Goal: Information Seeking & Learning: Learn about a topic

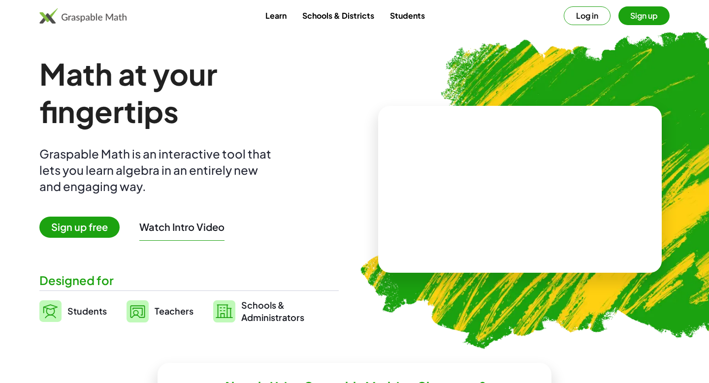
click at [630, 16] on button "Sign up" at bounding box center [643, 15] width 51 height 19
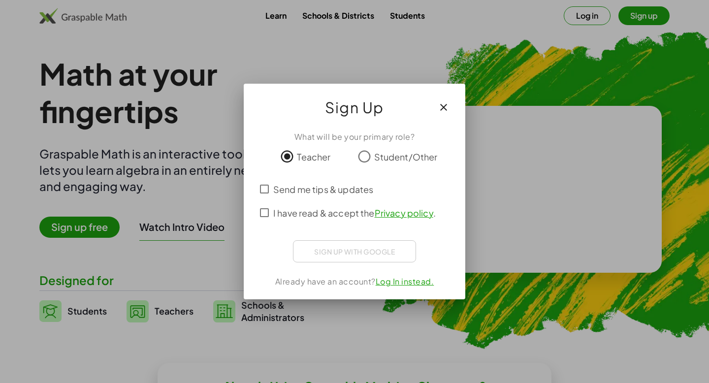
click at [335, 254] on div "Sign up with Google Login dengan Google Login dengan Google. Dibuka di tab baru" at bounding box center [354, 251] width 123 height 22
click at [366, 251] on div "Sign up with Google Login dengan Google Login dengan Google. Dibuka di tab baru" at bounding box center [354, 251] width 123 height 22
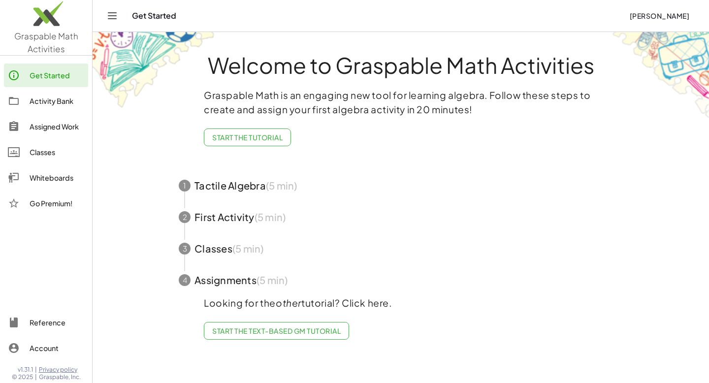
click at [108, 17] on icon "Toggle navigation" at bounding box center [112, 16] width 12 height 12
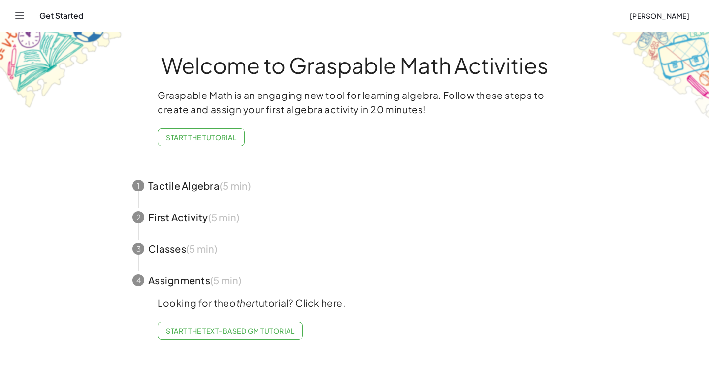
click at [23, 16] on icon "Toggle navigation" at bounding box center [20, 16] width 12 height 12
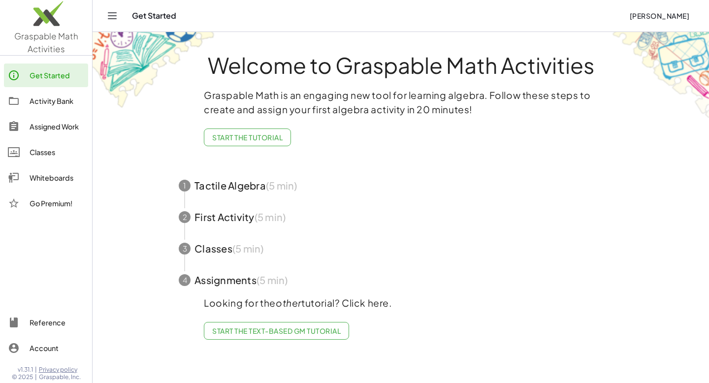
click at [46, 99] on div "Activity Bank" at bounding box center [57, 101] width 55 height 12
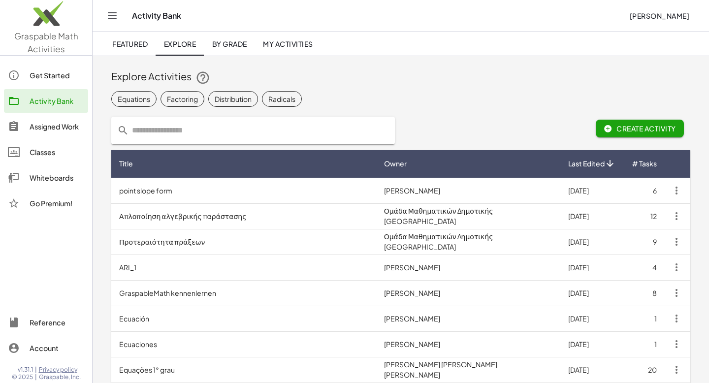
click at [52, 133] on link "Assigned Work" at bounding box center [46, 127] width 84 height 24
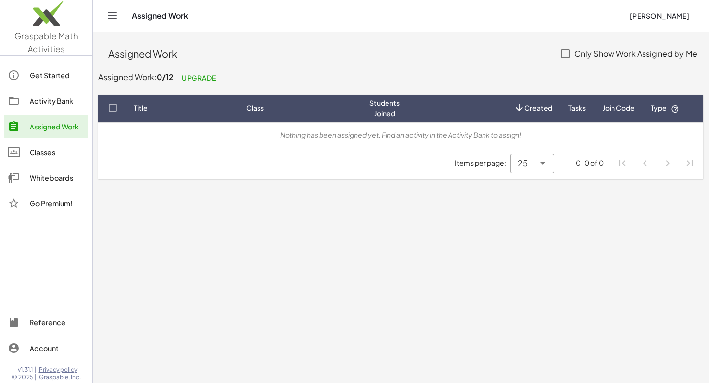
click at [41, 151] on div "Classes" at bounding box center [57, 152] width 55 height 12
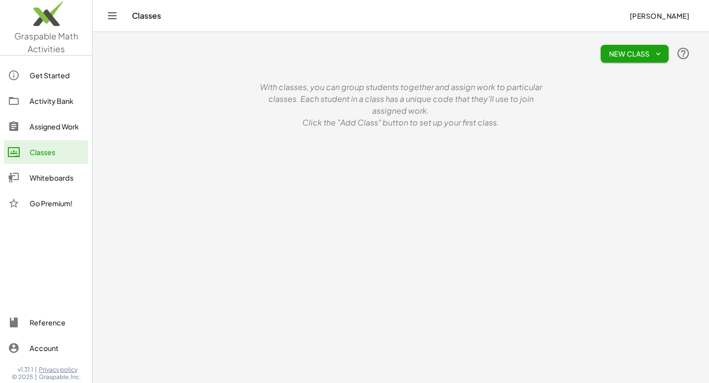
click at [63, 78] on div "Get Started" at bounding box center [57, 75] width 55 height 12
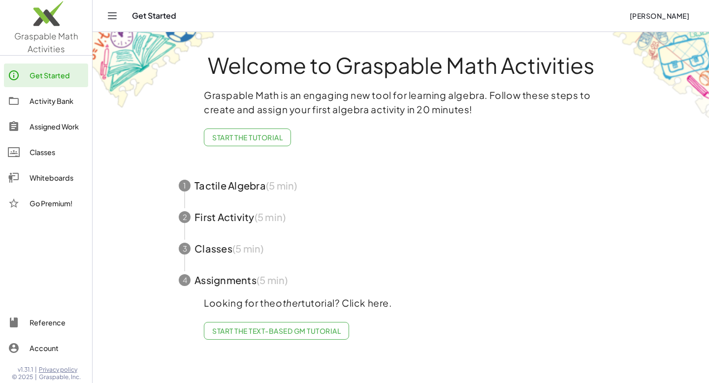
click at [287, 331] on span "Start the Text-based GM Tutorial" at bounding box center [276, 330] width 128 height 9
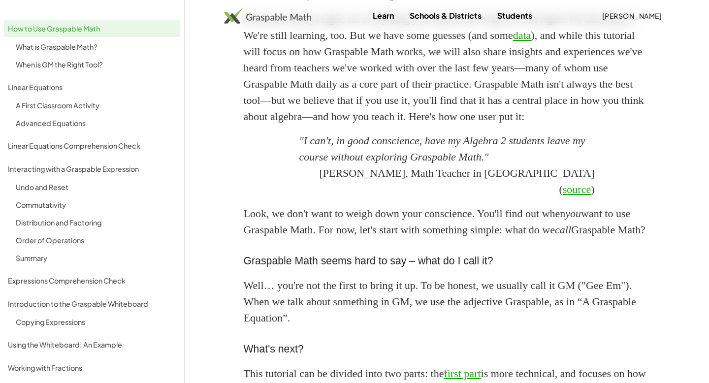
scroll to position [880, 0]
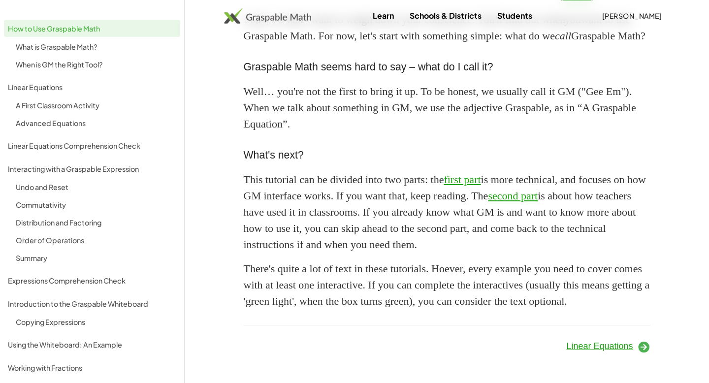
click at [641, 350] on icon at bounding box center [643, 346] width 13 height 13
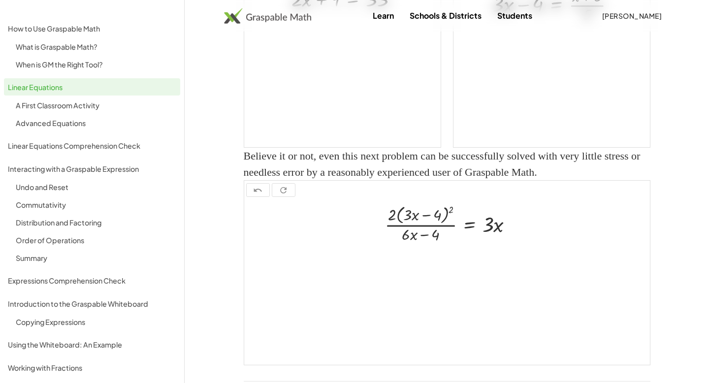
scroll to position [1218, 0]
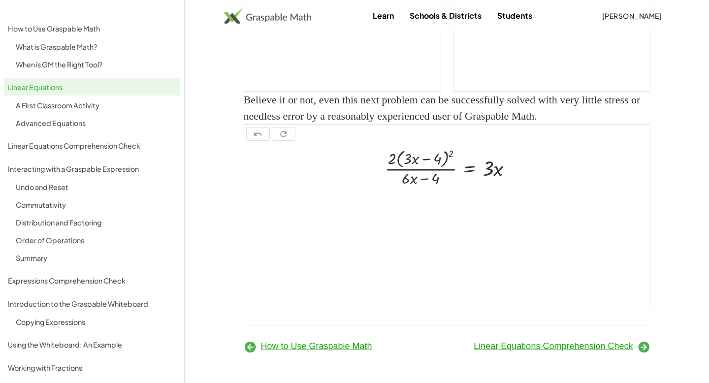
click at [646, 345] on icon at bounding box center [643, 346] width 13 height 13
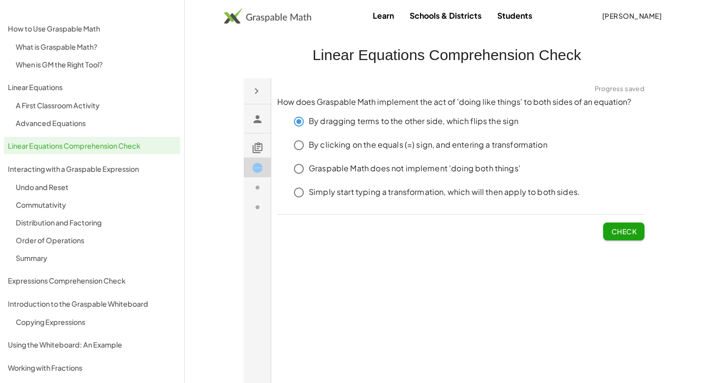
click span "Check"
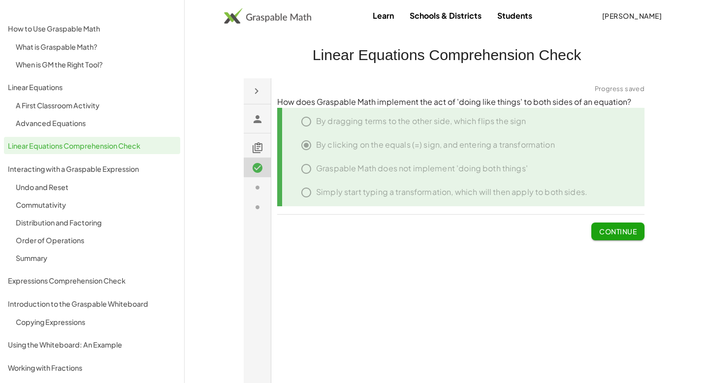
click span "Continue"
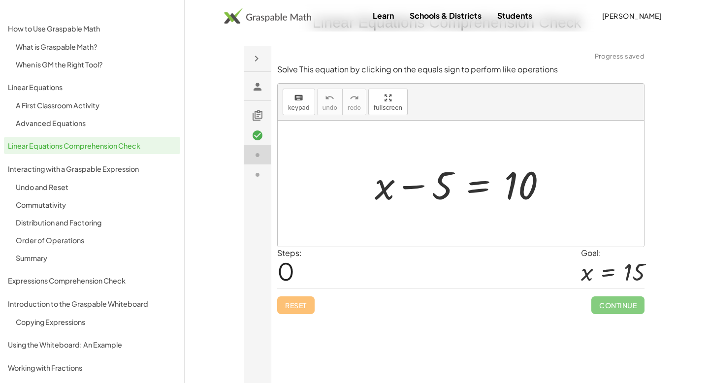
scroll to position [41, 0]
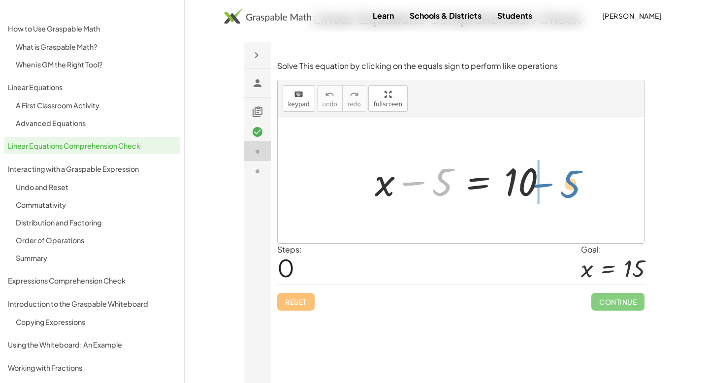
drag, startPoint x: 442, startPoint y: 187, endPoint x: 571, endPoint y: 189, distance: 128.4
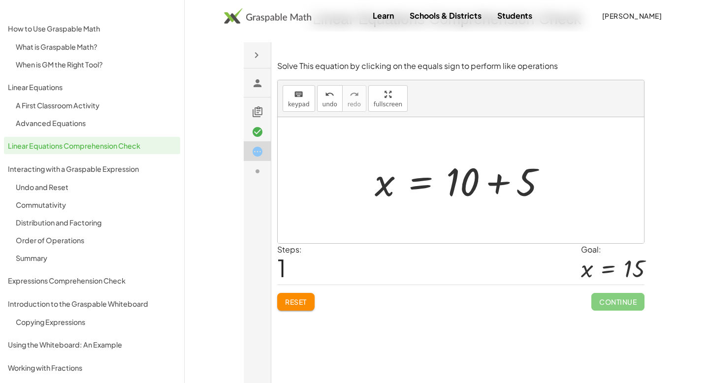
click at [497, 183] on div at bounding box center [463, 179] width 189 height 51
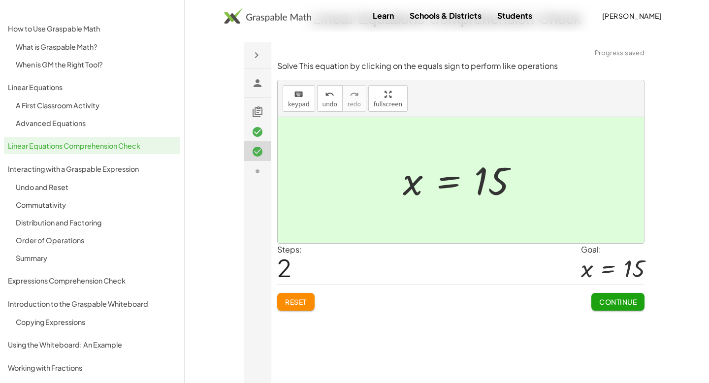
click span "Continue"
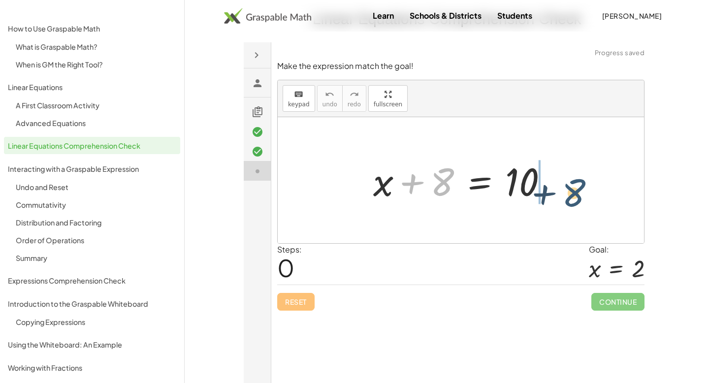
drag, startPoint x: 440, startPoint y: 189, endPoint x: 575, endPoint y: 197, distance: 135.6
click at [575, 197] on div "+ 8 + x + 8 = 10" at bounding box center [460, 180] width 366 height 126
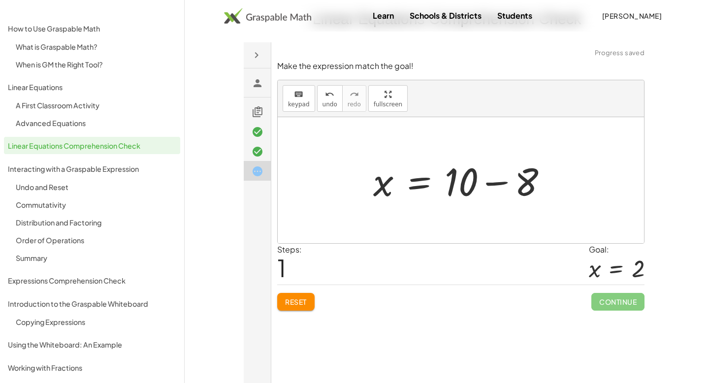
click at [497, 186] on div at bounding box center [464, 179] width 192 height 51
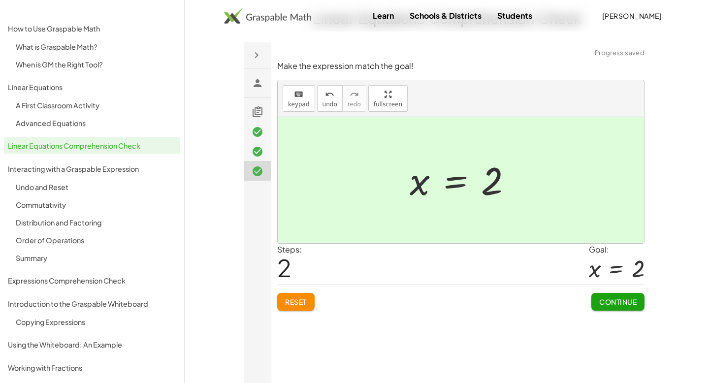
click span "Continue"
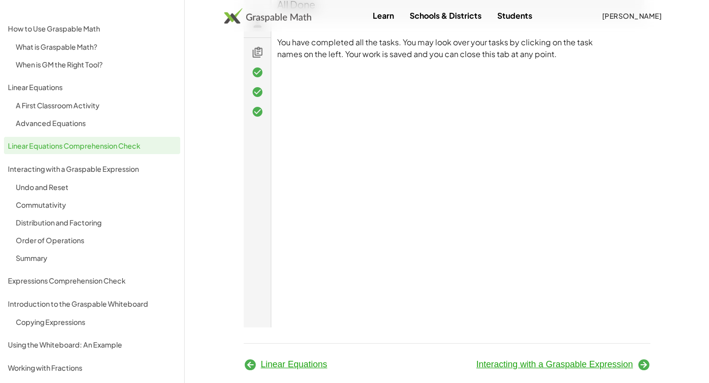
scroll to position [119, 0]
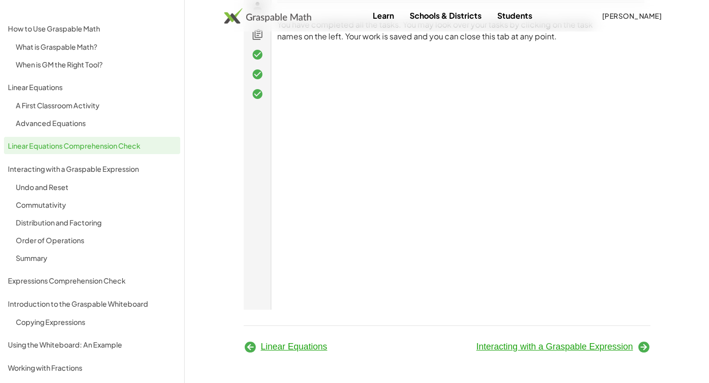
click at [646, 346] on icon at bounding box center [643, 346] width 13 height 13
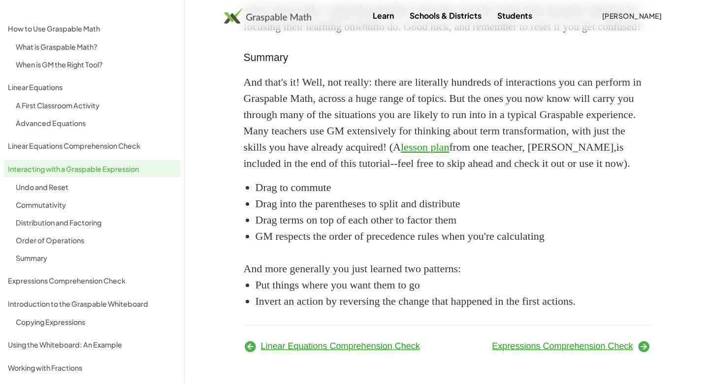
scroll to position [1590, 0]
click at [642, 348] on icon at bounding box center [643, 346] width 13 height 13
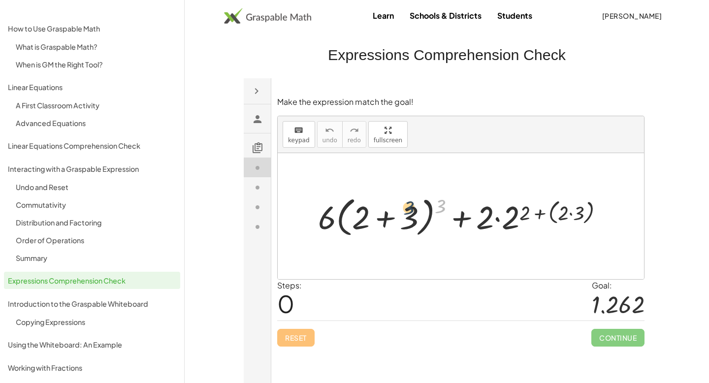
drag, startPoint x: 442, startPoint y: 204, endPoint x: 392, endPoint y: 209, distance: 50.4
click at [392, 209] on div at bounding box center [463, 215] width 303 height 47
click at [432, 209] on div at bounding box center [463, 215] width 303 height 47
drag, startPoint x: 327, startPoint y: 221, endPoint x: 369, endPoint y: 226, distance: 42.5
click at [369, 226] on div at bounding box center [463, 215] width 303 height 47
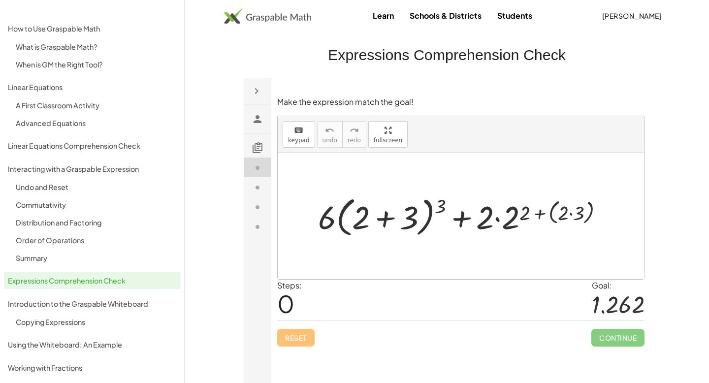
click at [536, 215] on div at bounding box center [463, 215] width 303 height 47
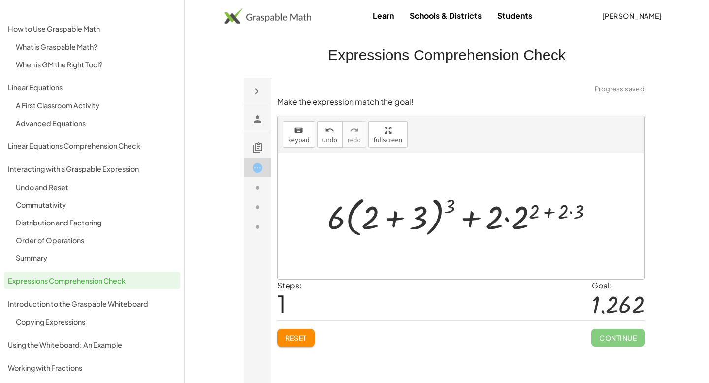
click at [572, 214] on div at bounding box center [464, 215] width 284 height 47
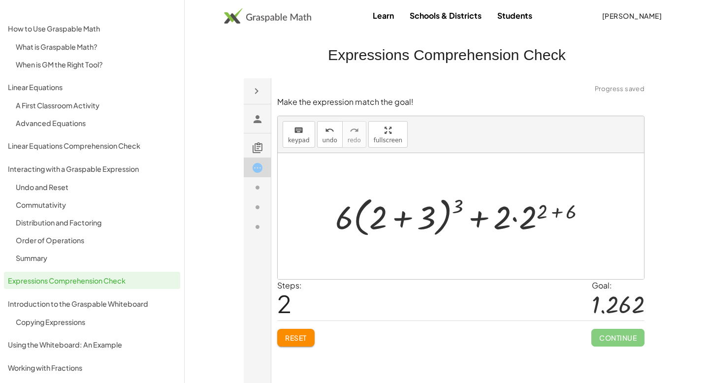
click at [555, 213] on div at bounding box center [464, 215] width 268 height 47
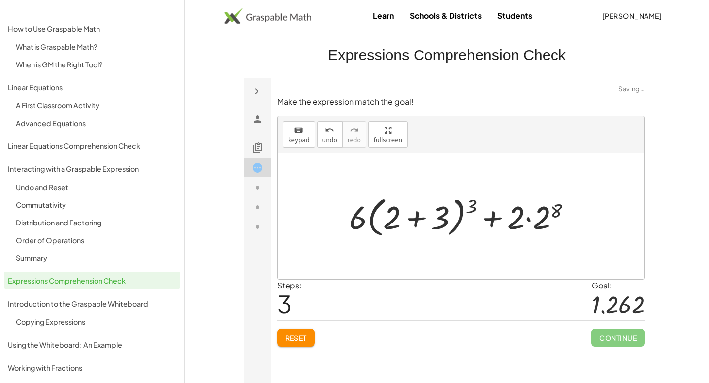
click at [548, 218] on div at bounding box center [463, 215] width 240 height 47
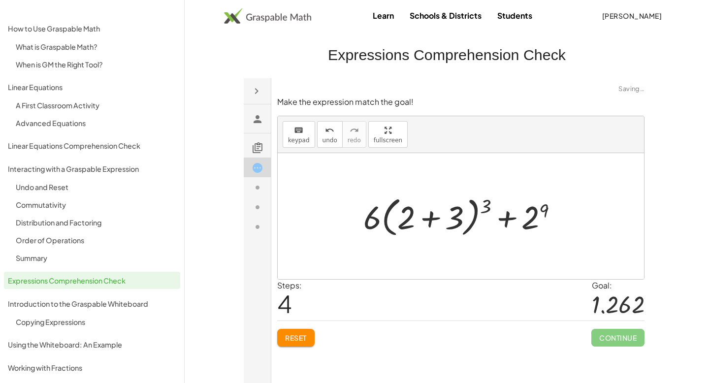
click at [540, 210] on div at bounding box center [464, 215] width 213 height 47
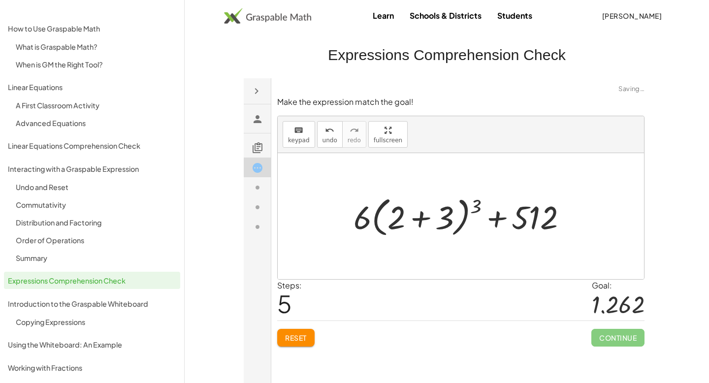
click at [466, 206] on div at bounding box center [464, 215] width 232 height 47
click at [477, 208] on div at bounding box center [464, 215] width 232 height 47
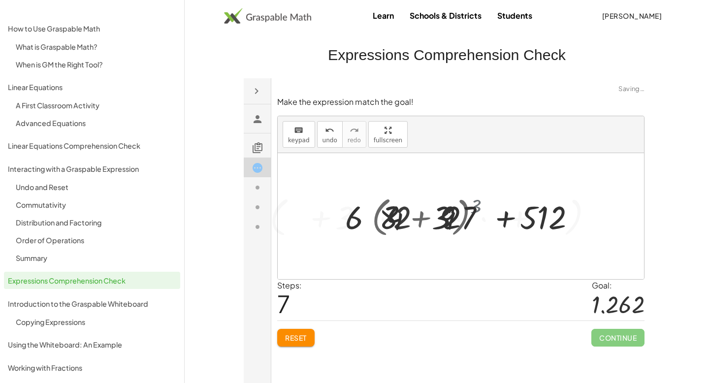
click at [477, 208] on div at bounding box center [463, 215] width 409 height 47
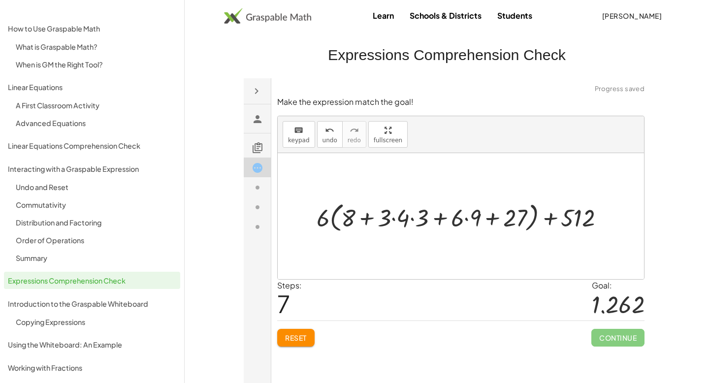
click at [533, 209] on div at bounding box center [463, 216] width 305 height 36
click at [465, 218] on div at bounding box center [463, 216] width 305 height 36
click at [417, 219] on div at bounding box center [463, 216] width 301 height 36
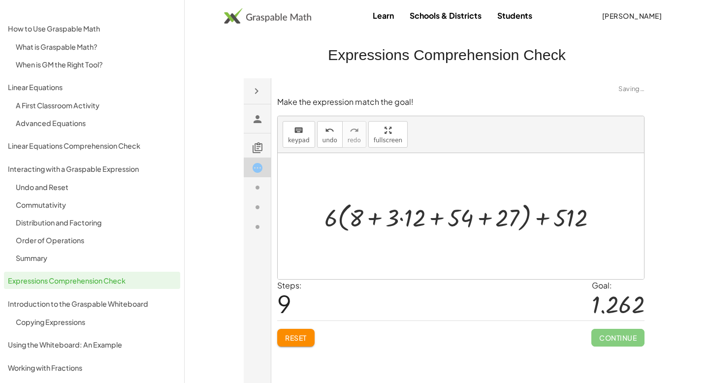
click at [400, 218] on div at bounding box center [464, 216] width 290 height 36
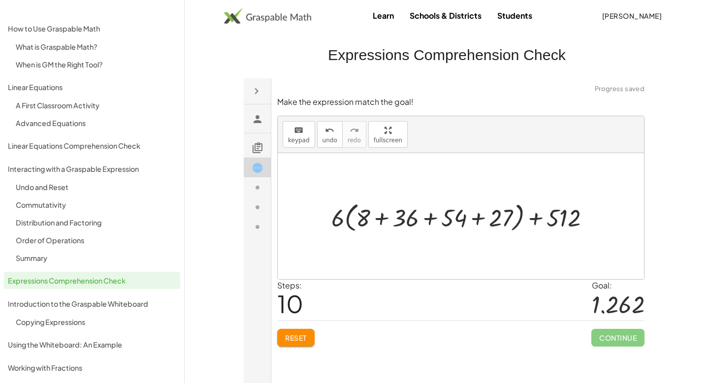
click at [517, 207] on div at bounding box center [464, 216] width 276 height 36
click at [518, 207] on div at bounding box center [464, 216] width 276 height 36
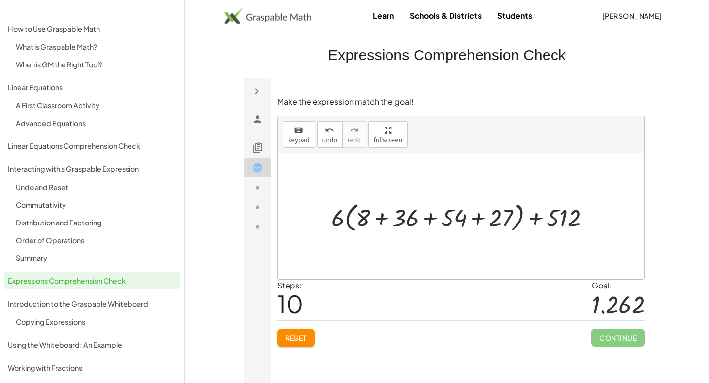
click at [518, 207] on div at bounding box center [464, 216] width 276 height 36
click at [478, 216] on div at bounding box center [464, 216] width 276 height 36
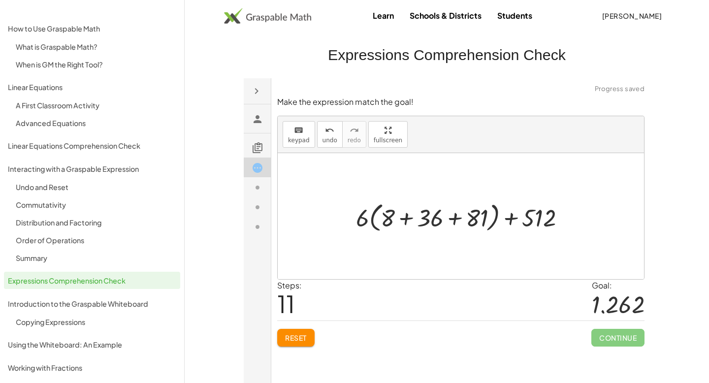
click at [452, 218] on div at bounding box center [463, 216] width 227 height 36
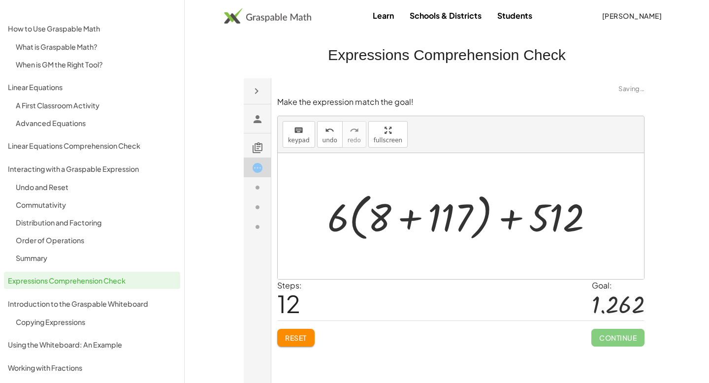
click at [425, 218] on div at bounding box center [464, 215] width 284 height 56
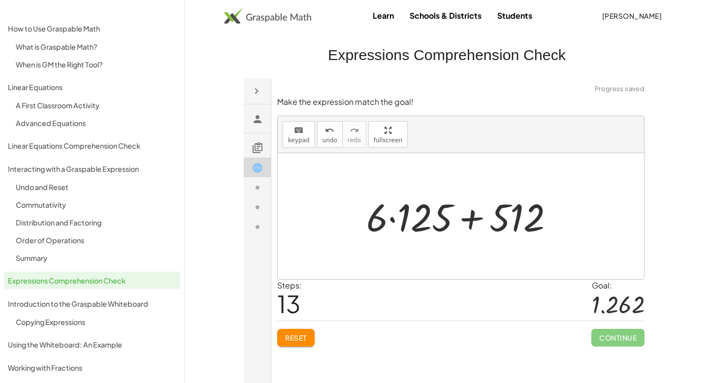
click at [394, 219] on div at bounding box center [464, 215] width 206 height 50
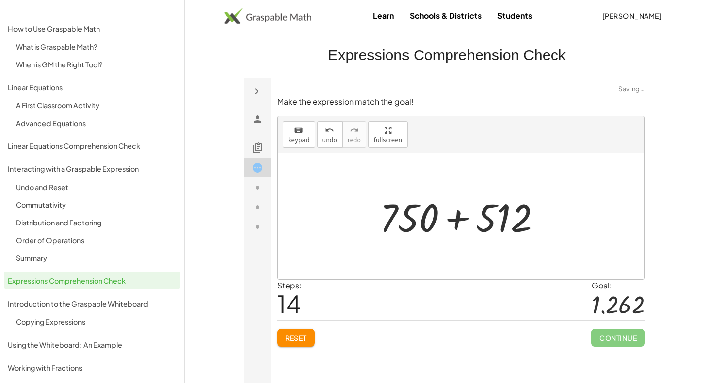
click at [458, 217] on div at bounding box center [463, 215] width 179 height 51
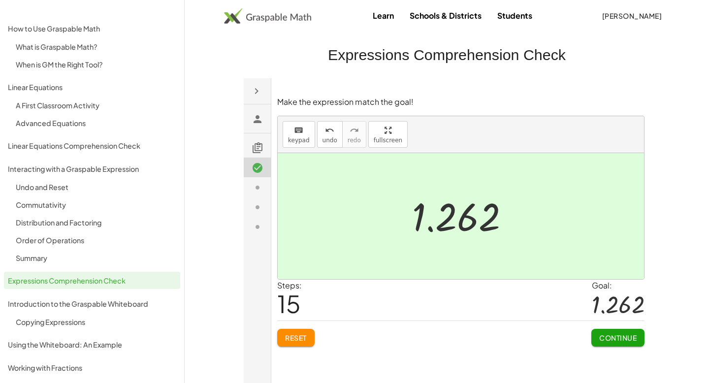
click span "Continue"
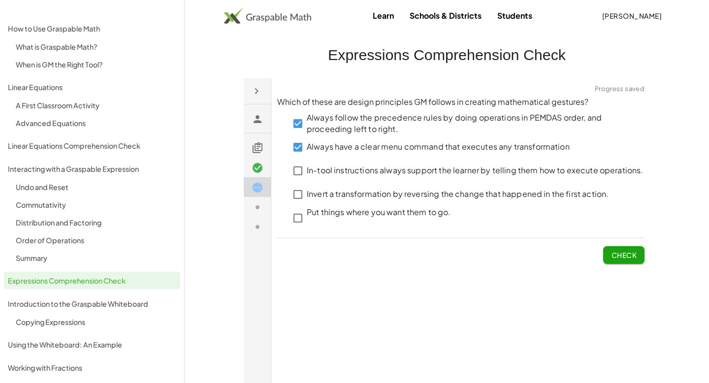
click at [619, 260] on button "Check" at bounding box center [622, 255] width 41 height 18
click at [609, 260] on button "Check" at bounding box center [622, 255] width 41 height 18
click at [639, 259] on button "Check" at bounding box center [622, 255] width 41 height 18
click span "Check"
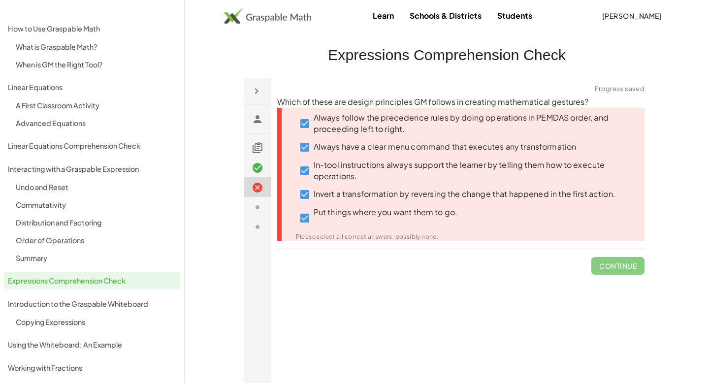
click at [394, 7] on link "Learn" at bounding box center [383, 15] width 37 height 18
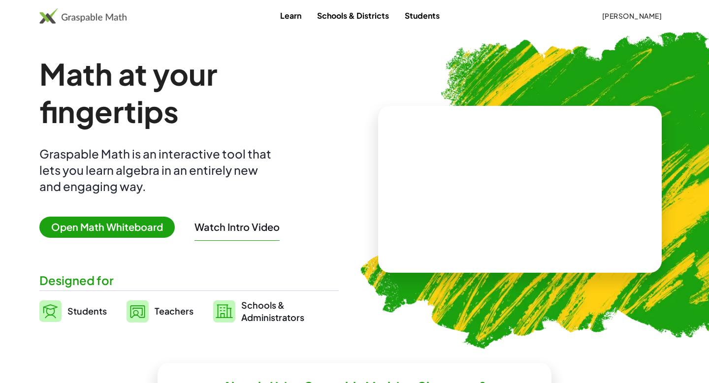
click at [121, 229] on span "Open Math Whiteboard" at bounding box center [106, 226] width 135 height 21
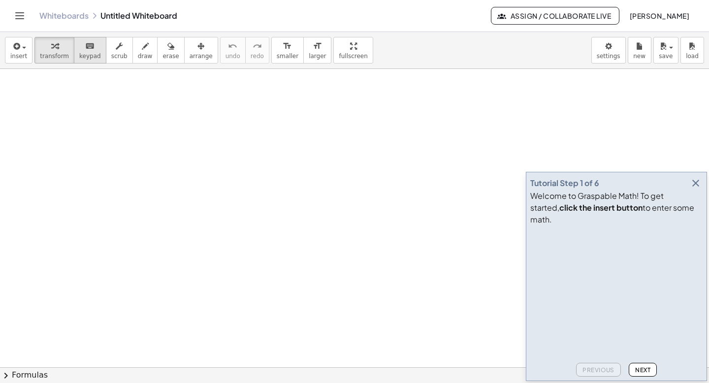
click at [85, 42] on icon "keyboard" at bounding box center [89, 46] width 9 height 12
click at [88, 51] on icon "keyboard" at bounding box center [89, 46] width 9 height 12
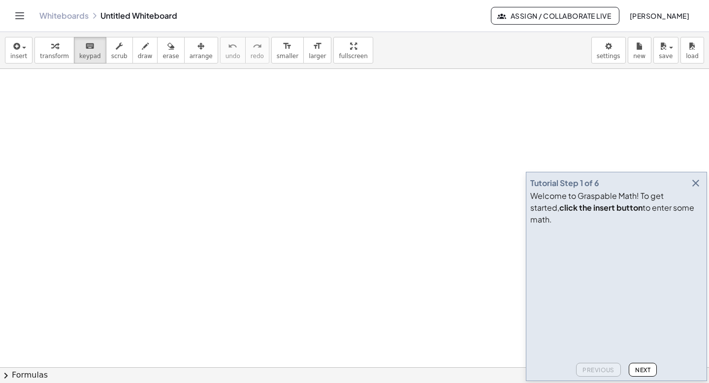
click at [694, 189] on icon "button" at bounding box center [695, 183] width 12 height 12
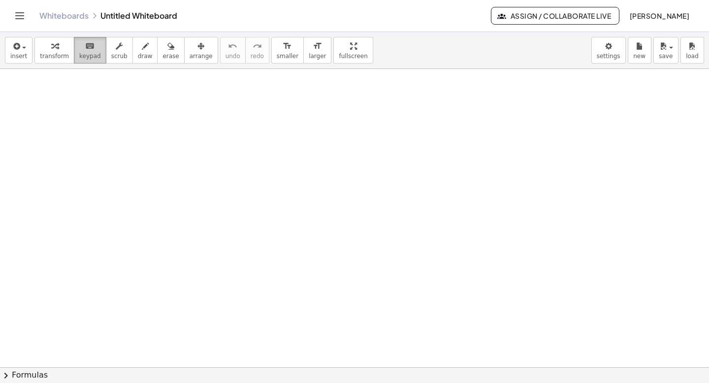
click at [85, 56] on span "keypad" at bounding box center [90, 56] width 22 height 7
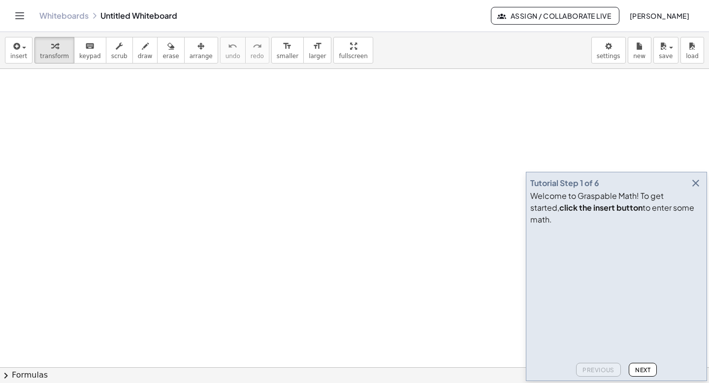
click at [694, 189] on icon "button" at bounding box center [695, 183] width 12 height 12
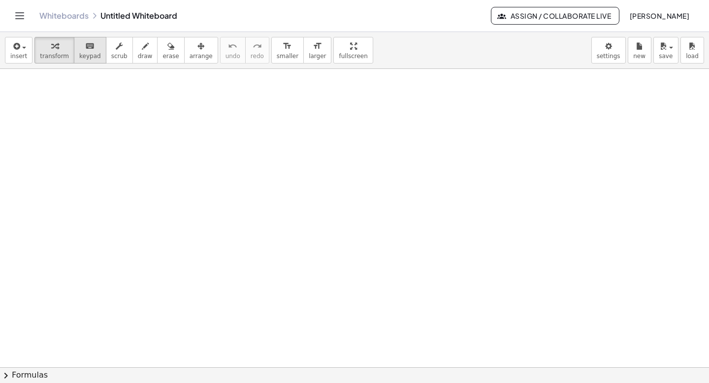
click at [80, 43] on div "keyboard" at bounding box center [90, 46] width 22 height 12
click at [88, 53] on span "keypad" at bounding box center [90, 56] width 22 height 7
click at [87, 53] on span "keypad" at bounding box center [90, 56] width 22 height 7
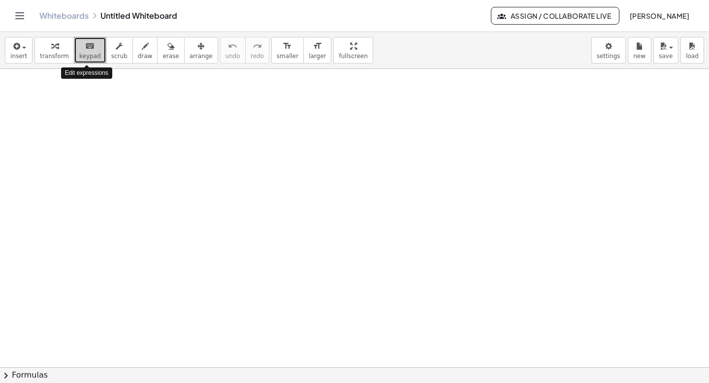
click at [87, 53] on span "keypad" at bounding box center [90, 56] width 22 height 7
click at [138, 55] on span "draw" at bounding box center [145, 56] width 15 height 7
click at [93, 58] on span "keypad" at bounding box center [90, 56] width 22 height 7
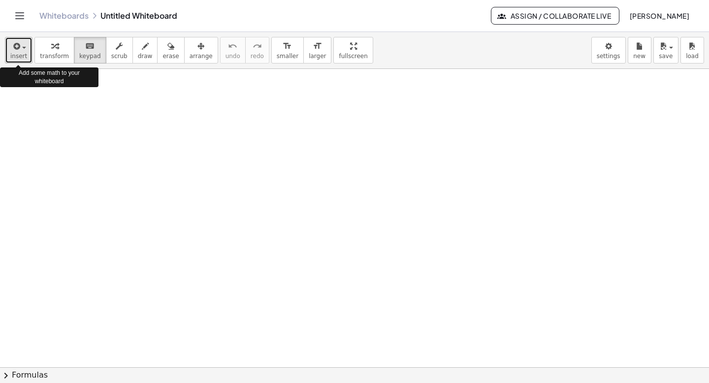
click at [25, 48] on span "button" at bounding box center [24, 48] width 4 height 2
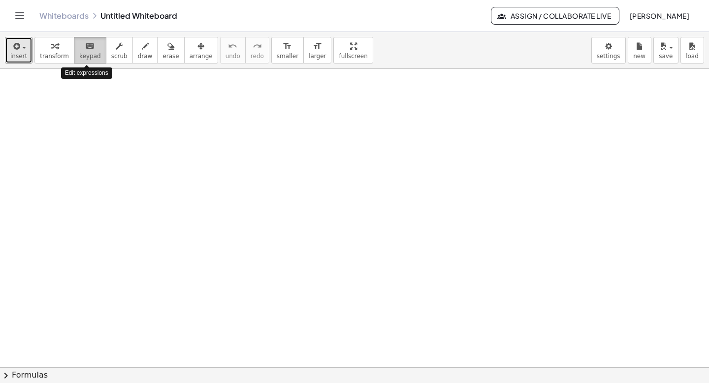
click at [85, 50] on icon "keyboard" at bounding box center [89, 46] width 9 height 12
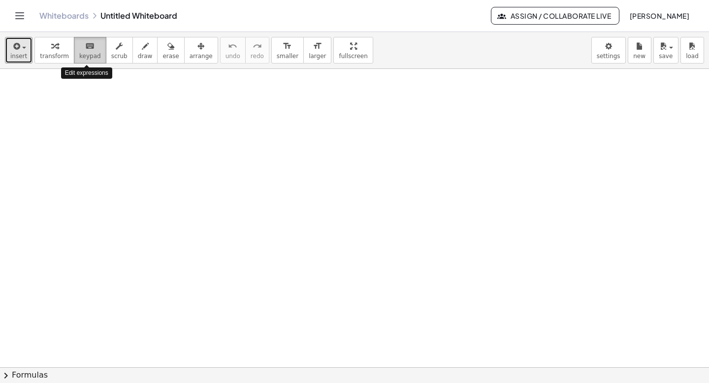
click at [85, 50] on icon "keyboard" at bounding box center [89, 46] width 9 height 12
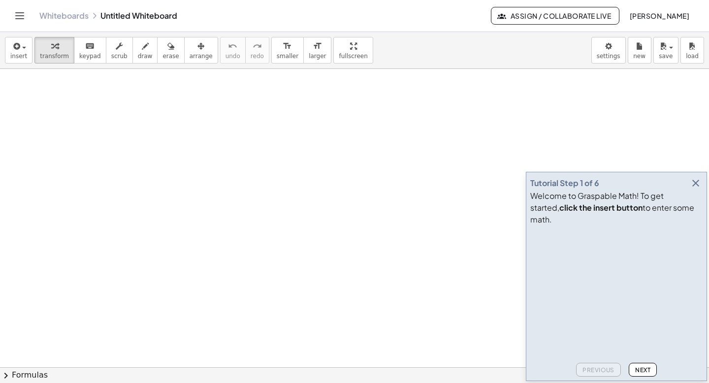
click at [643, 373] on button "Next" at bounding box center [642, 370] width 28 height 14
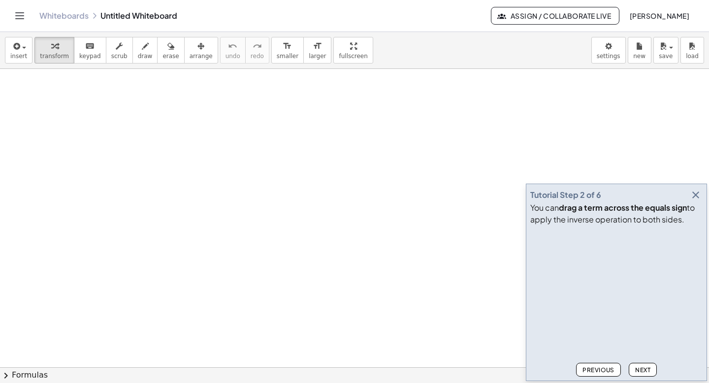
click at [643, 373] on button "Next" at bounding box center [642, 370] width 28 height 14
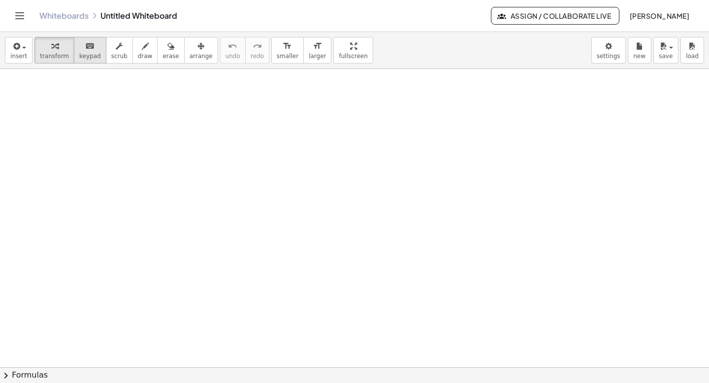
click at [85, 53] on span "keypad" at bounding box center [90, 56] width 22 height 7
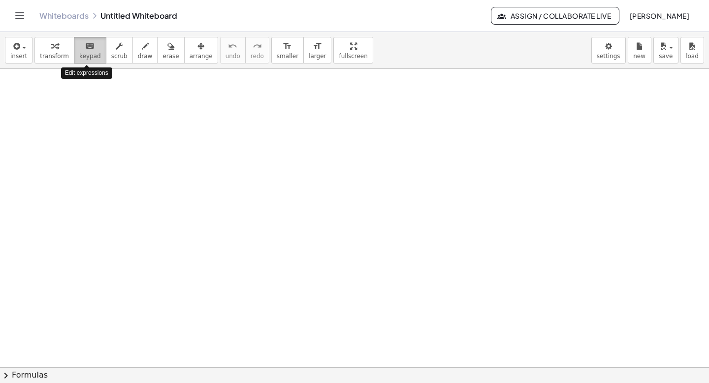
click at [85, 53] on span "keypad" at bounding box center [90, 56] width 22 height 7
click at [109, 19] on div "Whiteboards Untitled Whiteboard" at bounding box center [264, 16] width 451 height 10
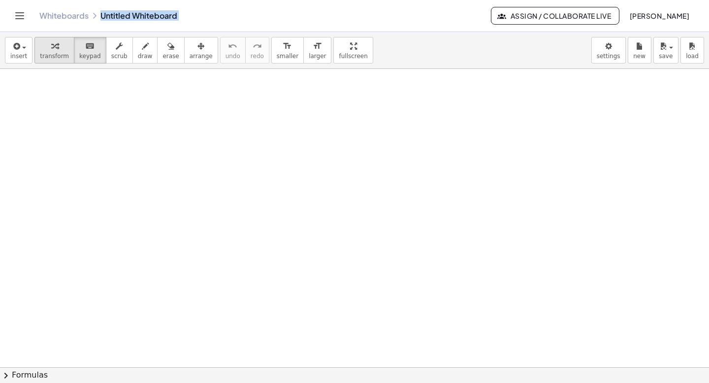
click at [47, 50] on div "button" at bounding box center [54, 46] width 29 height 12
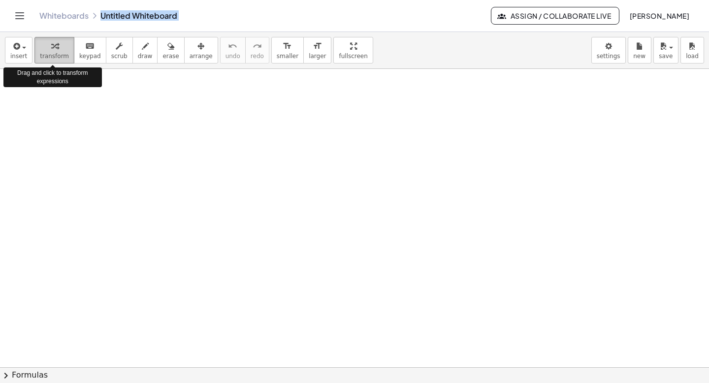
click at [54, 53] on span "transform" at bounding box center [54, 56] width 29 height 7
click at [13, 46] on icon "button" at bounding box center [15, 46] width 9 height 12
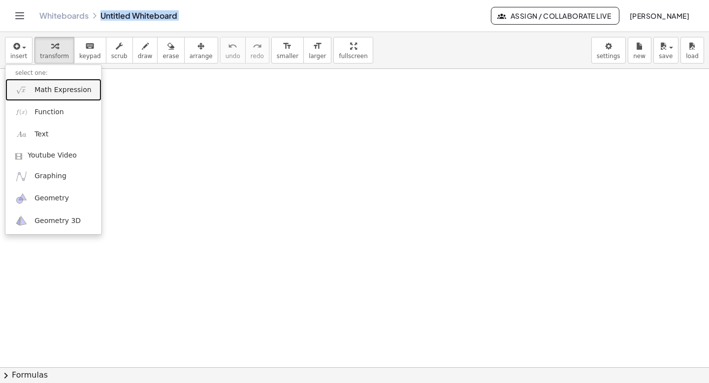
click at [31, 91] on link "Math Expression" at bounding box center [53, 90] width 96 height 22
